Goal: Task Accomplishment & Management: Manage account settings

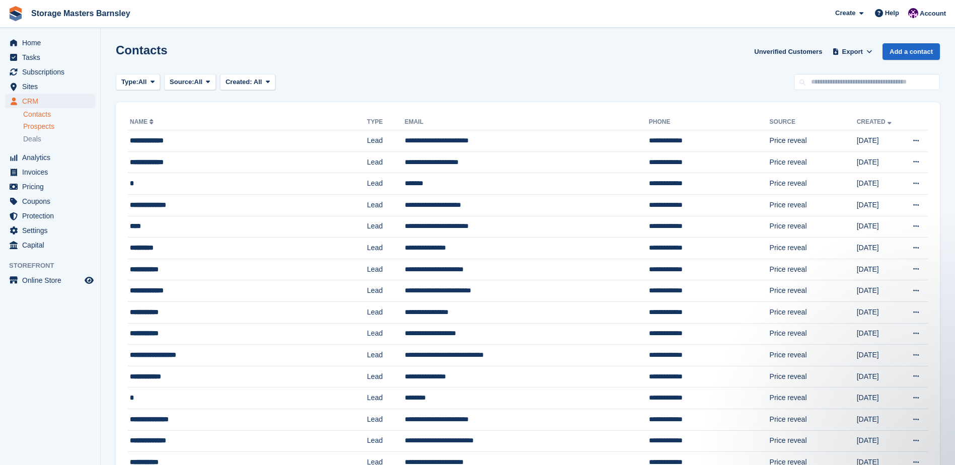
click at [55, 126] on div "Prospects" at bounding box center [59, 127] width 72 height 10
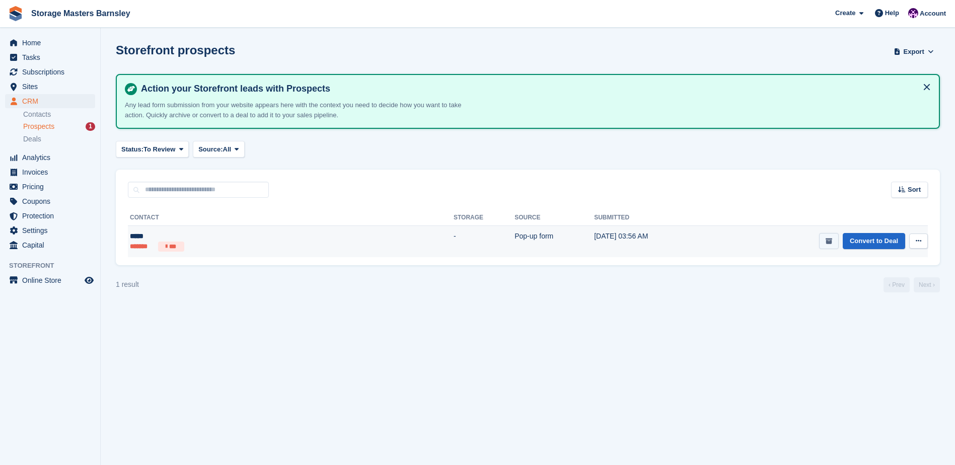
click at [833, 242] on button "submit" at bounding box center [829, 241] width 20 height 17
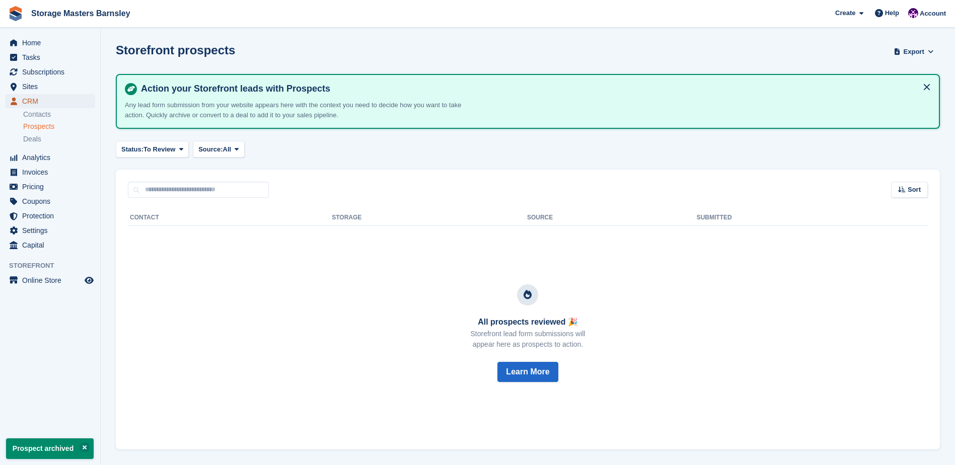
click at [46, 101] on span "CRM" at bounding box center [52, 101] width 60 height 14
